Goal: Navigation & Orientation: Find specific page/section

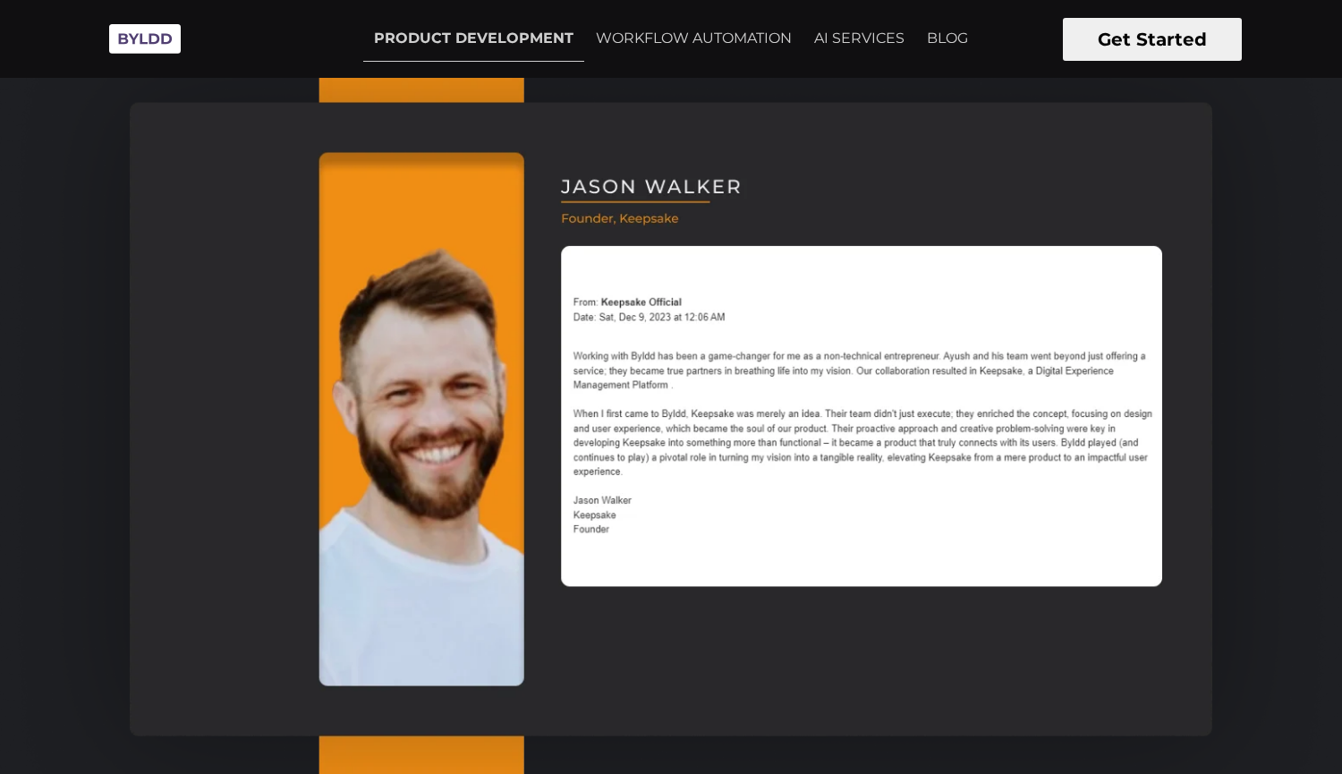
scroll to position [1048, 0]
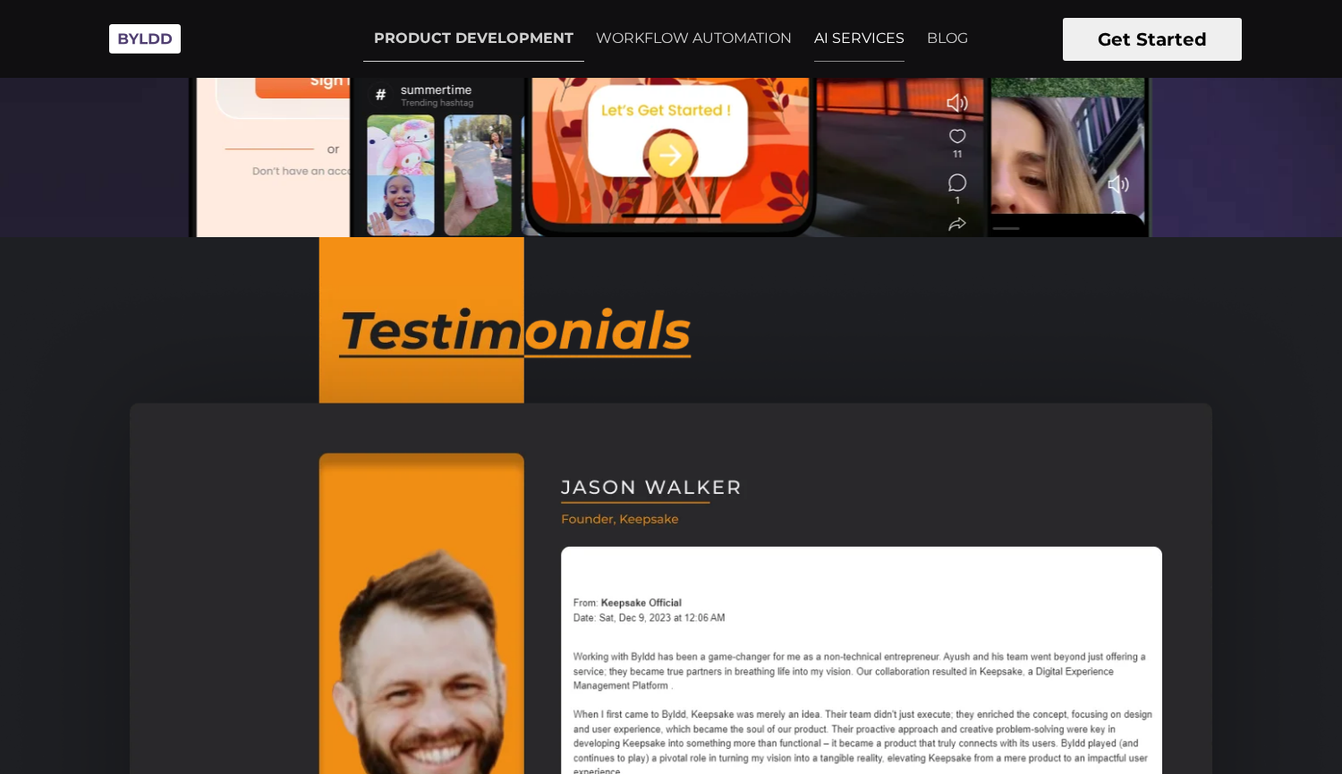
click at [873, 37] on link "AI SERVICES" at bounding box center [859, 38] width 112 height 45
click at [140, 36] on img at bounding box center [144, 38] width 89 height 49
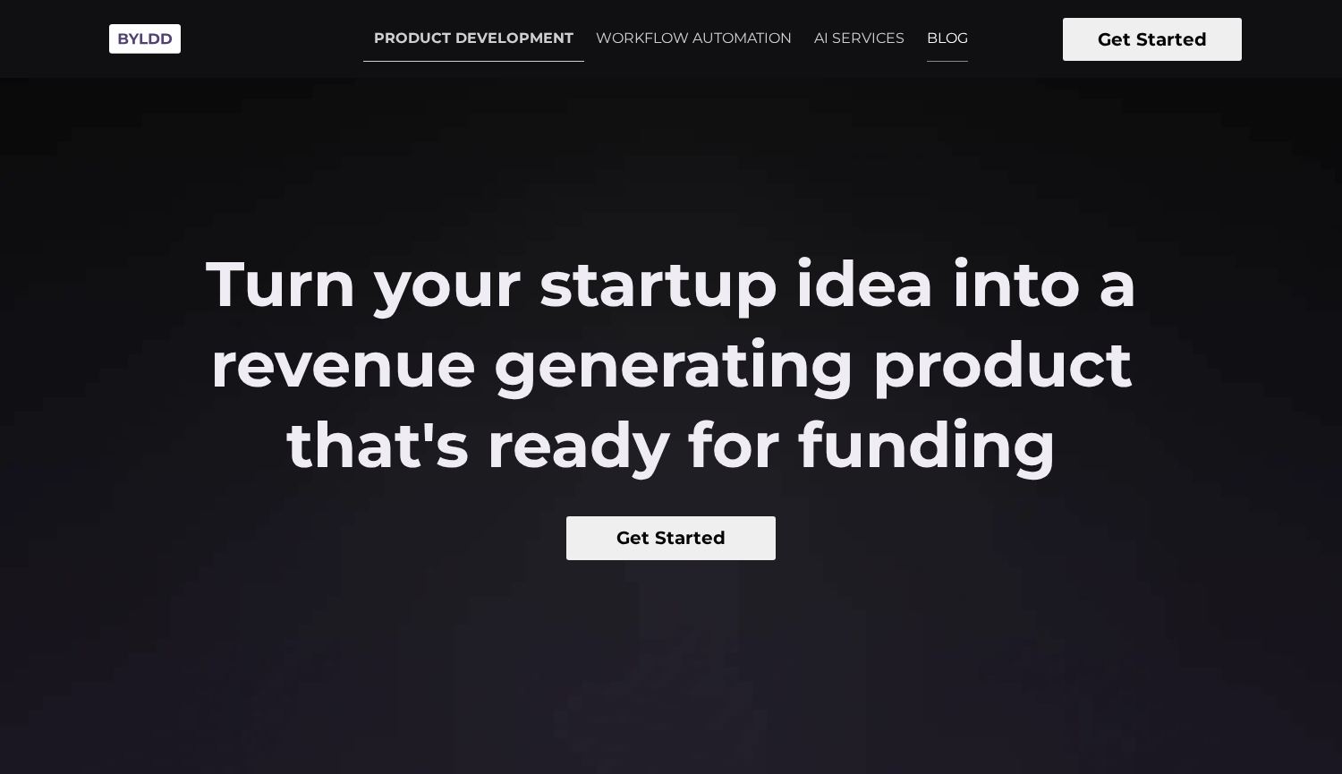
click at [943, 40] on link "BLOG" at bounding box center [947, 38] width 63 height 45
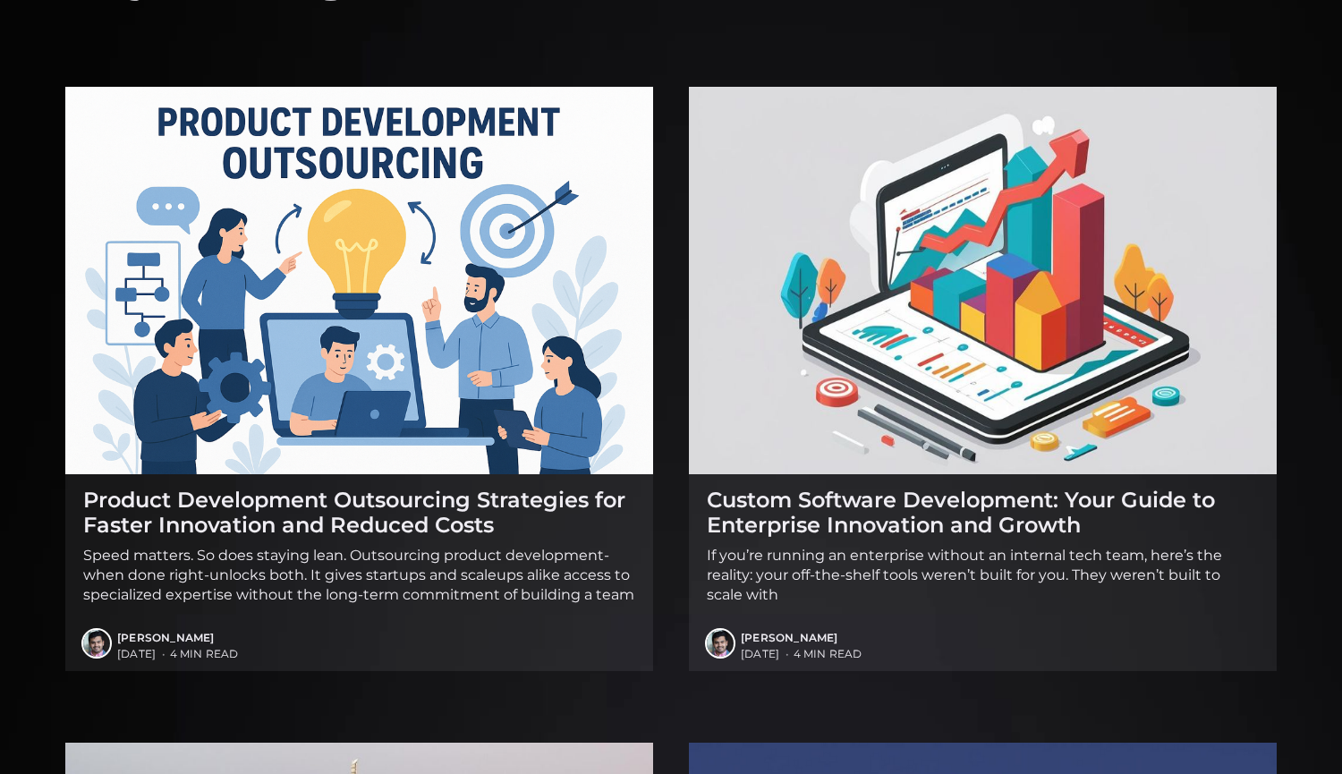
scroll to position [195, 0]
